Goal: Task Accomplishment & Management: Manage account settings

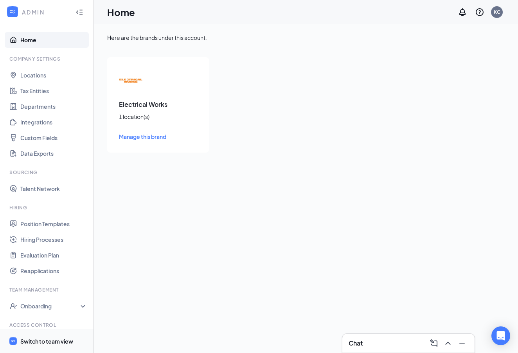
click at [39, 341] on div "Switch to team view" at bounding box center [46, 341] width 53 height 8
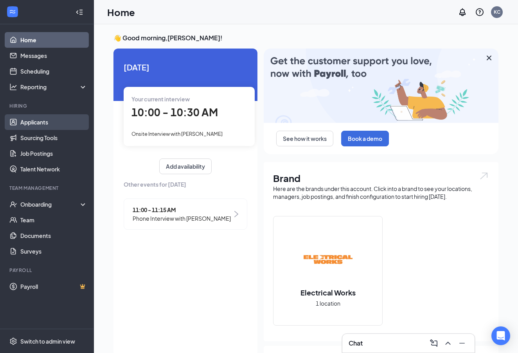
click at [35, 122] on link "Applicants" at bounding box center [53, 122] width 67 height 16
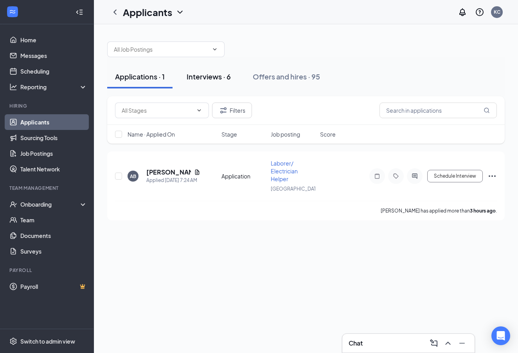
click at [208, 77] on div "Interviews · 6" at bounding box center [208, 77] width 44 height 10
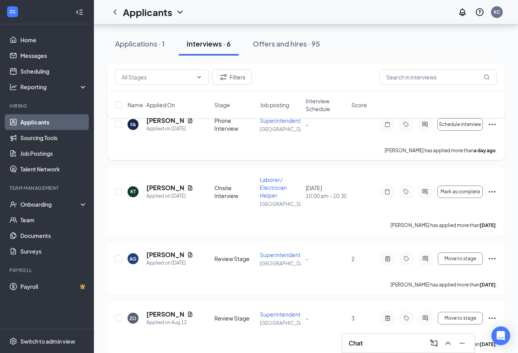
scroll to position [195, 0]
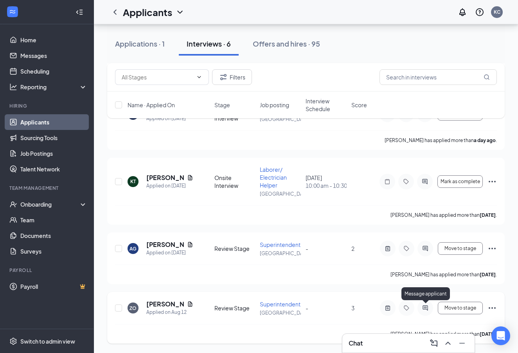
click at [427, 307] on icon "ActiveChat" at bounding box center [424, 307] width 5 height 5
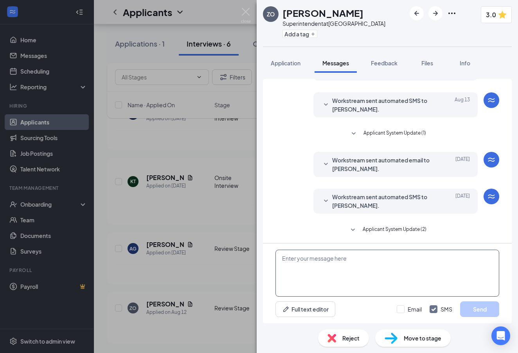
scroll to position [150, 0]
click at [308, 264] on textarea at bounding box center [387, 272] width 224 height 47
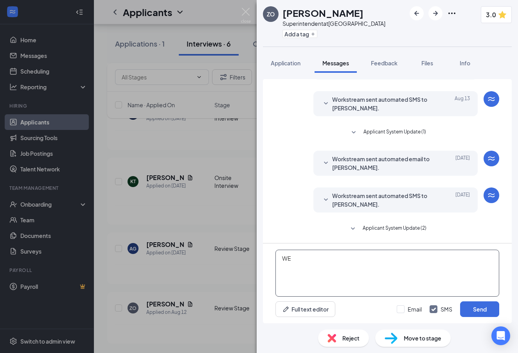
type textarea "W"
type textarea "h"
click at [403, 258] on textarea "Hi, we are interested in having you come in for an onsite interview." at bounding box center [387, 272] width 224 height 47
click at [452, 258] on textarea "Hi, we are interested in having you come in for an onsite interview." at bounding box center [387, 272] width 224 height 47
type textarea "Hi, we are interested in having you come in for an onsite interview. Are you av…"
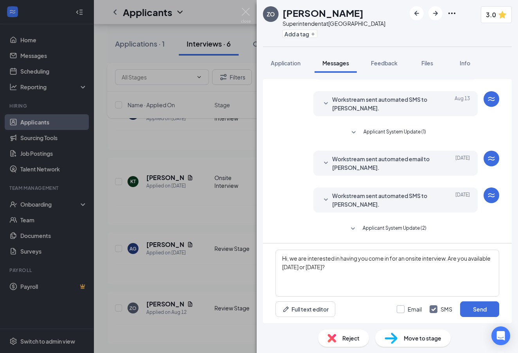
click at [402, 309] on div at bounding box center [400, 309] width 8 height 8
click at [402, 309] on input "Email" at bounding box center [408, 309] width 25 height 8
checkbox input "true"
click at [479, 310] on button "Send" at bounding box center [479, 309] width 39 height 16
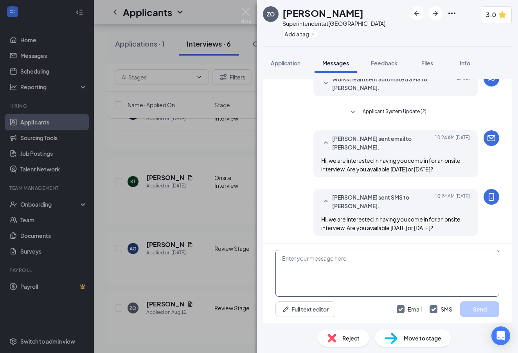
scroll to position [267, 0]
drag, startPoint x: 247, startPoint y: 13, endPoint x: 240, endPoint y: 11, distance: 6.6
click at [247, 13] on img at bounding box center [246, 15] width 10 height 15
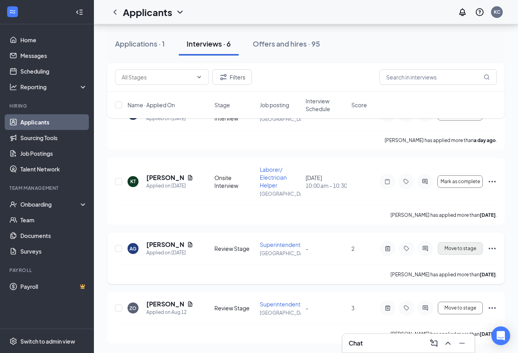
click at [462, 249] on span "Move to stage" at bounding box center [460, 248] width 32 height 5
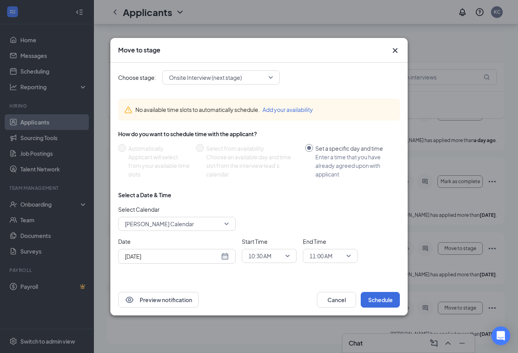
click at [170, 255] on input "[DATE]" at bounding box center [172, 256] width 95 height 9
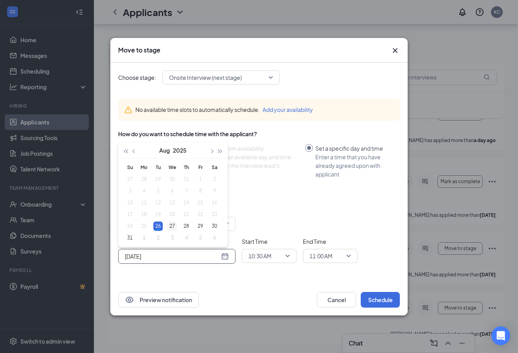
type input "[DATE]"
click at [172, 225] on div "27" at bounding box center [171, 225] width 9 height 9
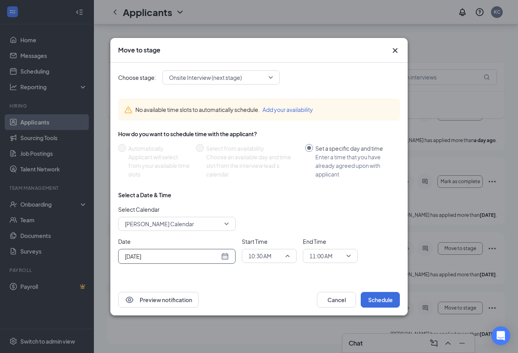
click at [287, 257] on span "10:30 AM" at bounding box center [268, 256] width 41 height 12
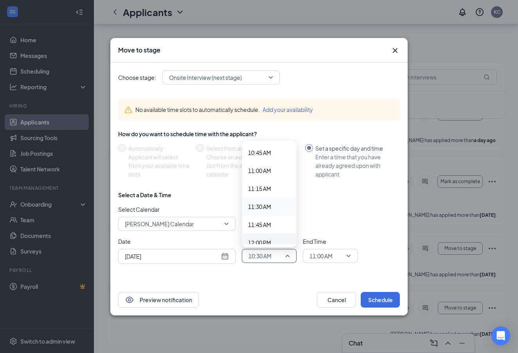
scroll to position [785, 0]
click at [272, 194] on span "11:30 AM" at bounding box center [269, 195] width 42 height 9
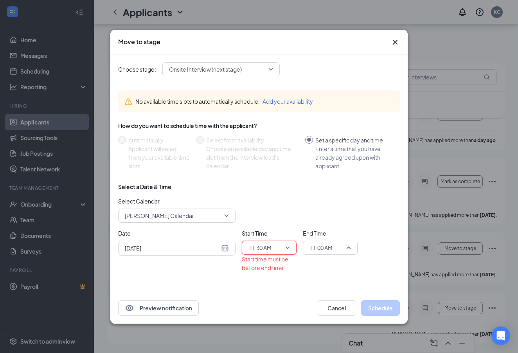
click at [336, 246] on span "11:00 AM" at bounding box center [326, 248] width 34 height 12
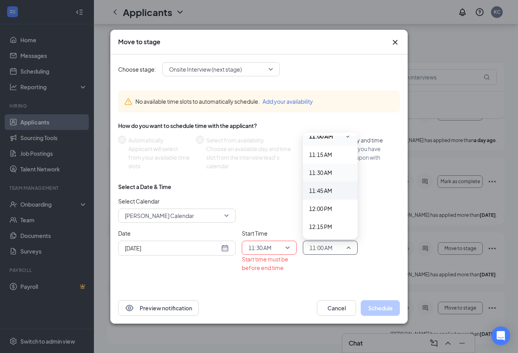
scroll to position [801, 0]
drag, startPoint x: 330, startPoint y: 208, endPoint x: 360, endPoint y: 225, distance: 34.0
click at [331, 208] on span "12:00 PM" at bounding box center [320, 207] width 23 height 9
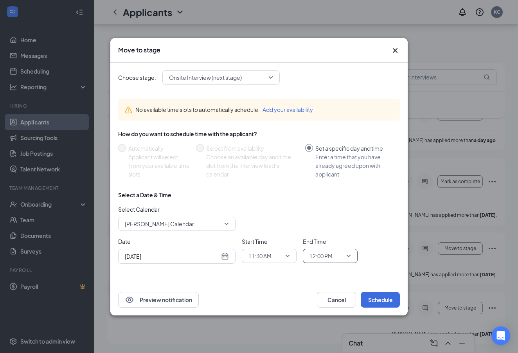
click at [369, 236] on div "Select a Date & Time Select Calendar [PERSON_NAME] Calendar Date [DATE] [DATE] …" at bounding box center [258, 230] width 281 height 79
click at [380, 301] on button "Schedule" at bounding box center [379, 300] width 39 height 16
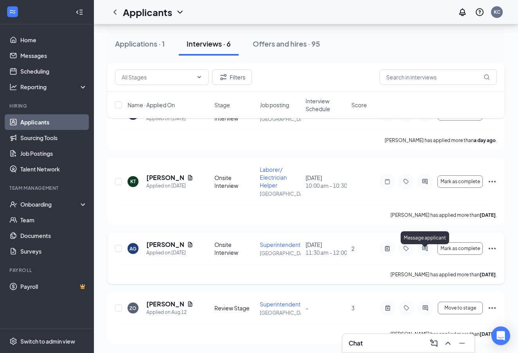
click at [425, 251] on icon "ActiveChat" at bounding box center [424, 248] width 5 height 5
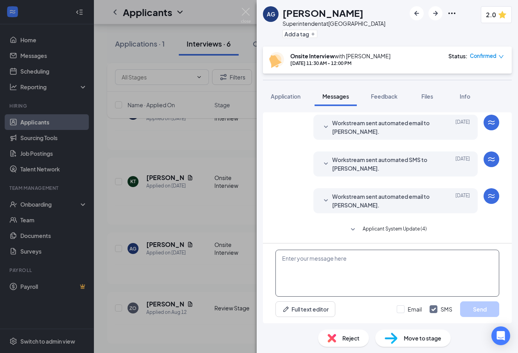
scroll to position [124, 0]
click at [306, 261] on textarea at bounding box center [387, 272] width 224 height 47
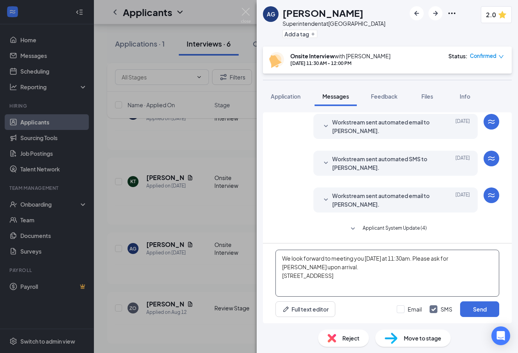
click at [355, 268] on textarea "We look forward to meeting you [DATE] at 11:30am. Please ask for [PERSON_NAME] …" at bounding box center [387, 272] width 224 height 47
click at [395, 278] on textarea "We look forward to meeting you [DATE] at 11:30am. Please ask for [PERSON_NAME] …" at bounding box center [387, 272] width 224 height 47
type textarea "We look forward to meeting you [DATE] at 11:30am. Please ask for [PERSON_NAME] …"
drag, startPoint x: 402, startPoint y: 310, endPoint x: 396, endPoint y: 309, distance: 5.9
click at [402, 310] on div at bounding box center [400, 309] width 8 height 8
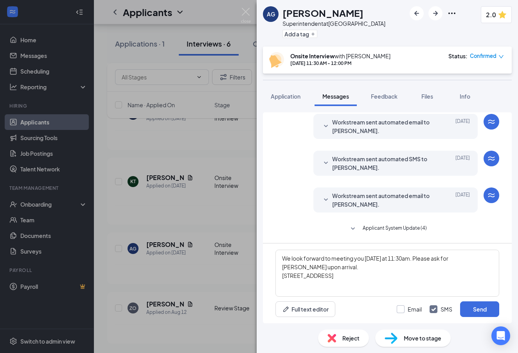
click at [402, 310] on input "Email" at bounding box center [408, 309] width 25 height 8
checkbox input "true"
drag, startPoint x: 475, startPoint y: 308, endPoint x: 479, endPoint y: 310, distance: 4.8
click at [475, 309] on button "Send" at bounding box center [479, 309] width 39 height 16
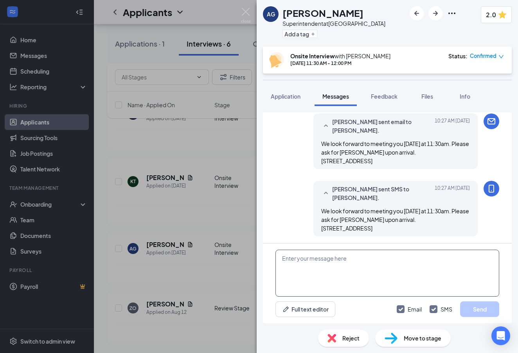
scroll to position [332, 0]
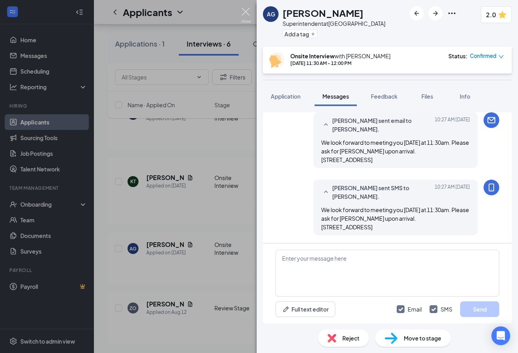
click at [246, 12] on img at bounding box center [246, 15] width 10 height 15
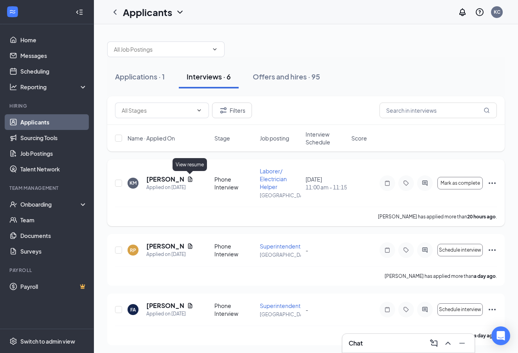
click at [189, 179] on icon "Document" at bounding box center [190, 179] width 6 height 6
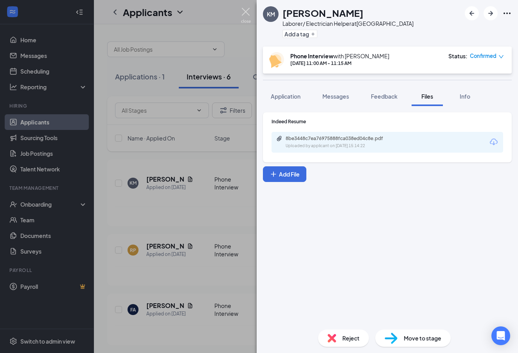
click at [247, 11] on img at bounding box center [246, 15] width 10 height 15
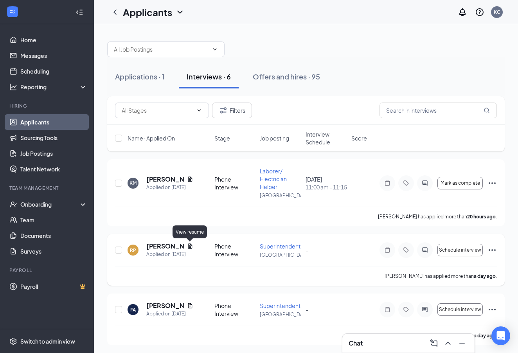
click at [190, 246] on icon "Document" at bounding box center [190, 245] width 4 height 5
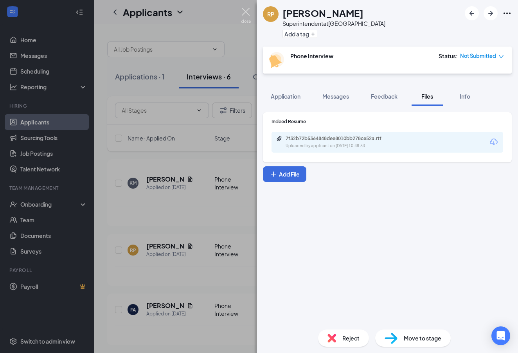
click at [246, 12] on img at bounding box center [246, 15] width 10 height 15
